Goal: Information Seeking & Learning: Learn about a topic

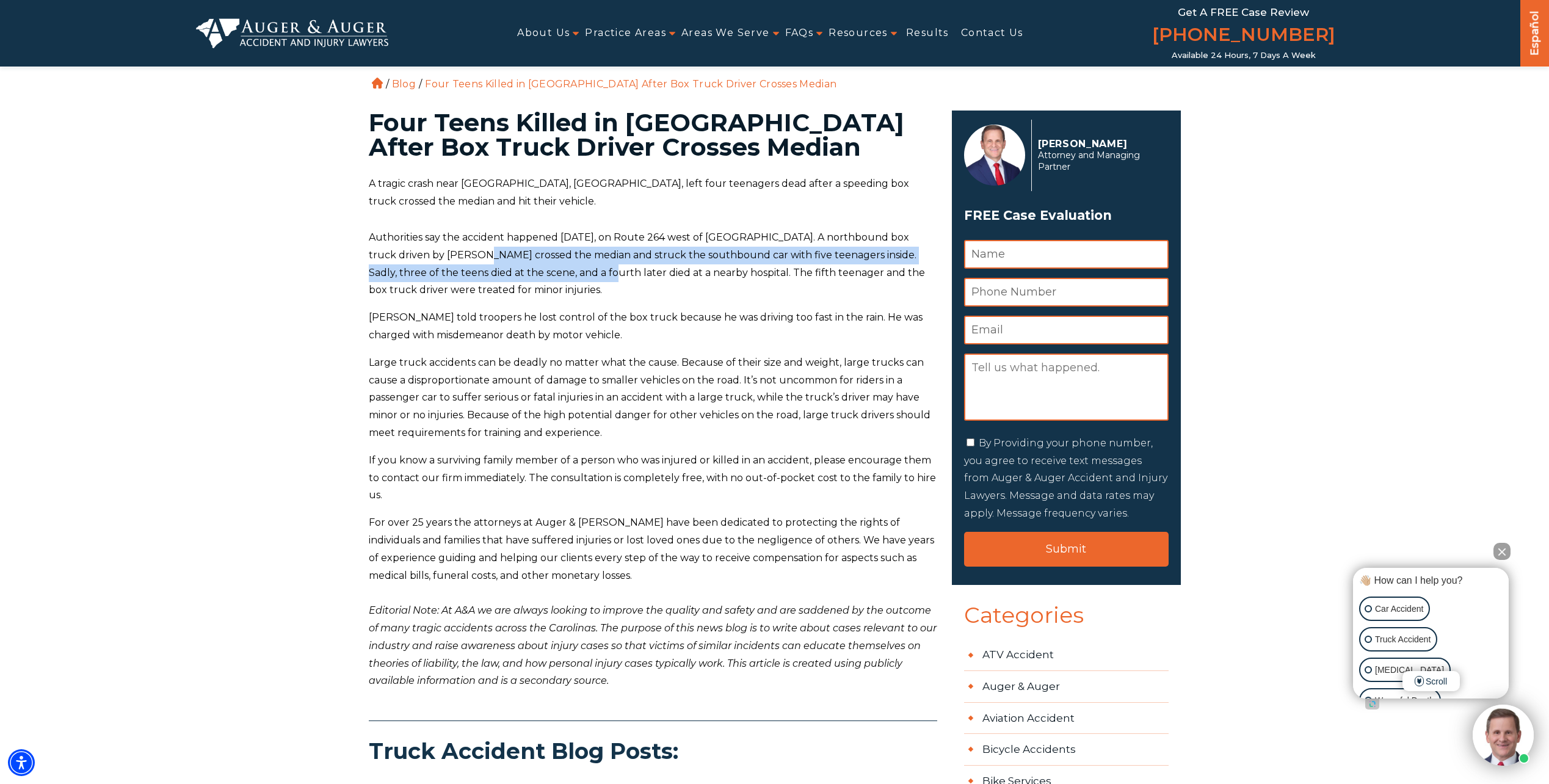
drag, startPoint x: 494, startPoint y: 264, endPoint x: 558, endPoint y: 281, distance: 66.2
click at [558, 281] on p "Authorities say the accident happened [DATE], on Route 264 west of [GEOGRAPHIC_…" at bounding box center [653, 264] width 569 height 70
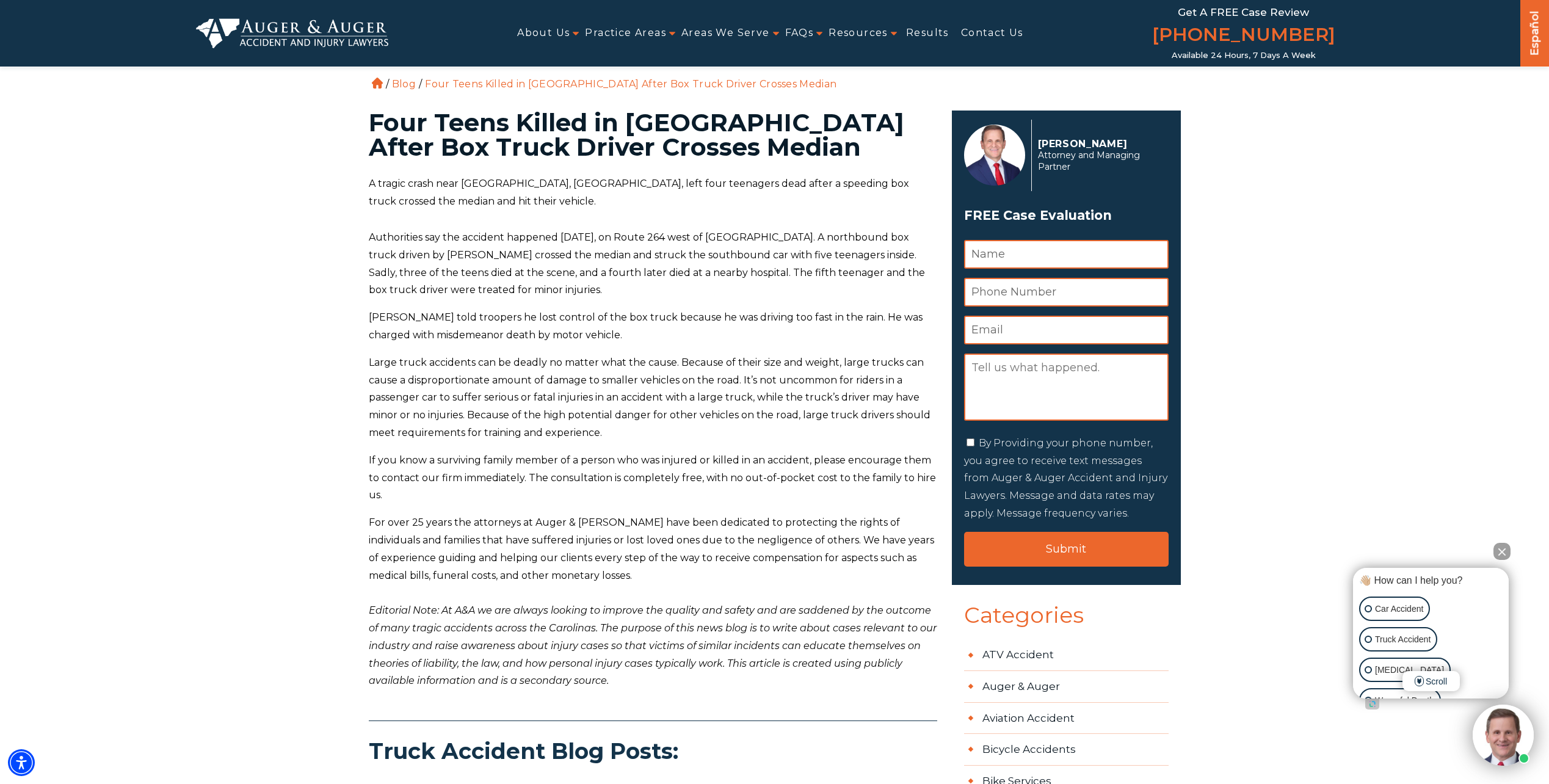
drag, startPoint x: 558, startPoint y: 281, endPoint x: 590, endPoint y: 275, distance: 32.6
click at [590, 275] on span "Authorities say the accident happened [DATE], on Route 264 west of [GEOGRAPHIC_…" at bounding box center [647, 263] width 556 height 64
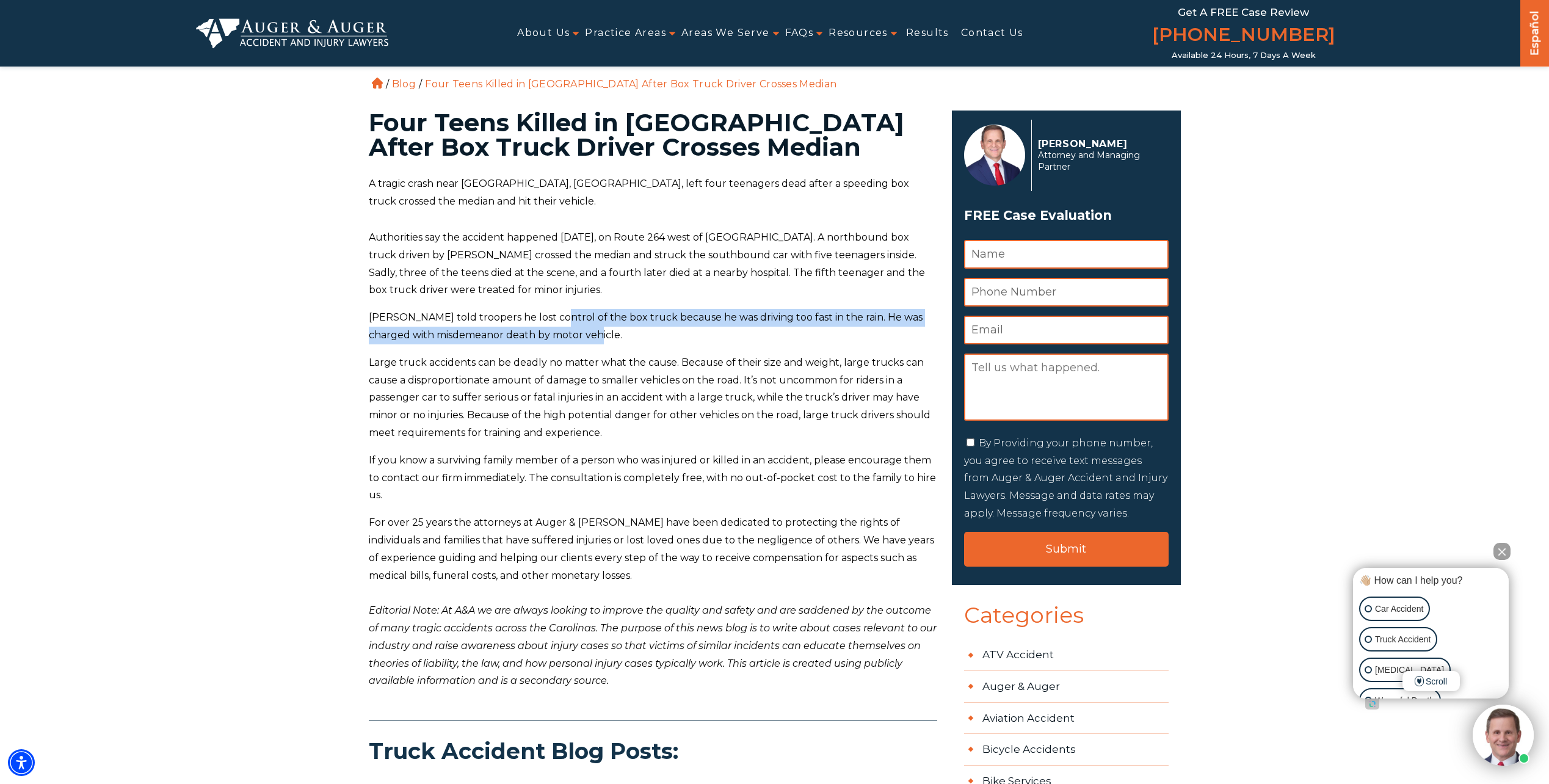
drag, startPoint x: 555, startPoint y: 318, endPoint x: 611, endPoint y: 331, distance: 57.5
click at [611, 331] on p "[PERSON_NAME] told troopers he lost control of the box truck because he was dri…" at bounding box center [653, 326] width 569 height 35
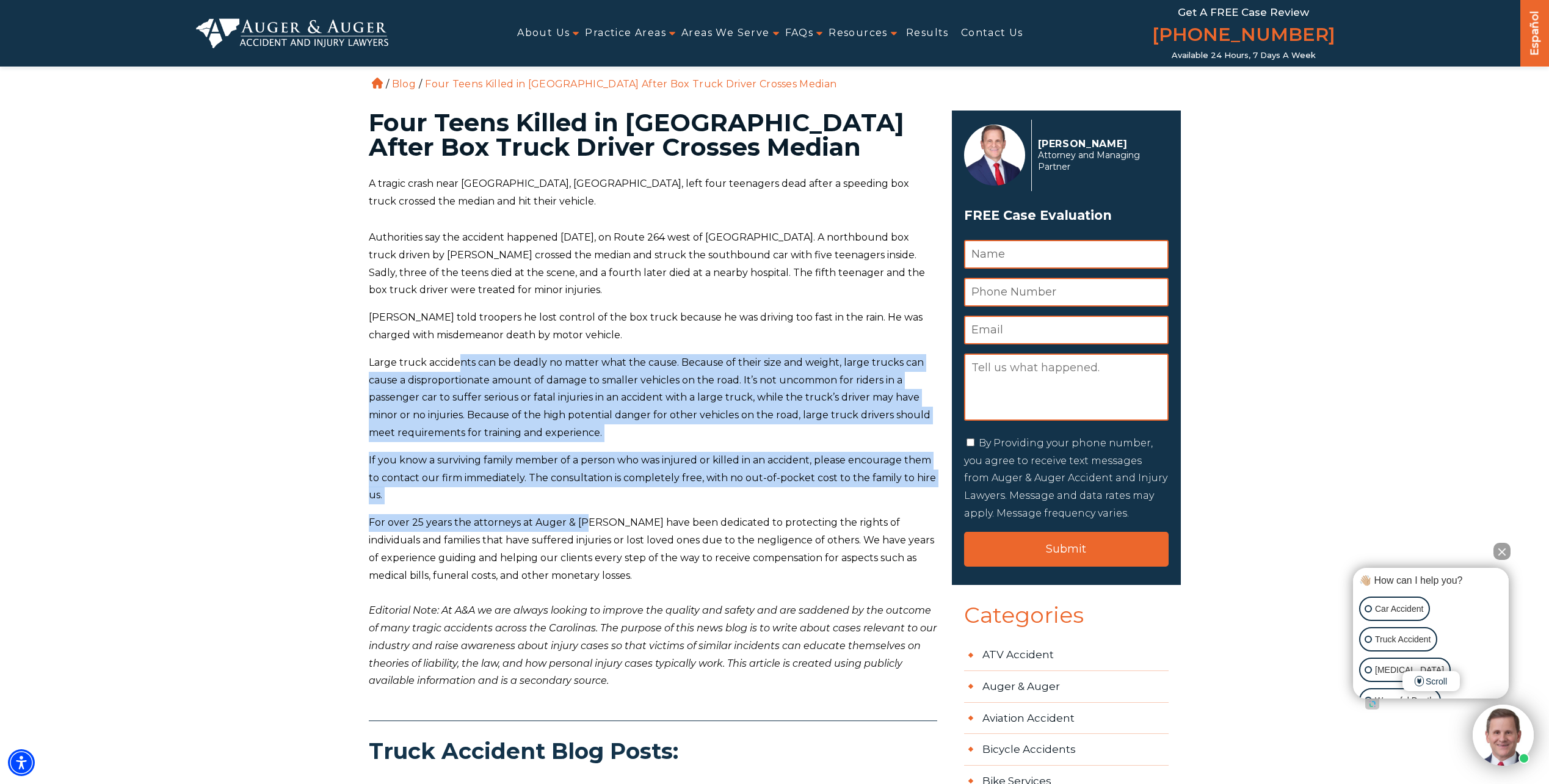
drag, startPoint x: 501, startPoint y: 378, endPoint x: 586, endPoint y: 515, distance: 161.2
click at [586, 515] on div "A tragic crash near [GEOGRAPHIC_DATA], [GEOGRAPHIC_DATA], left four teenagers d…" at bounding box center [653, 433] width 569 height 515
